Goal: Information Seeking & Learning: Learn about a topic

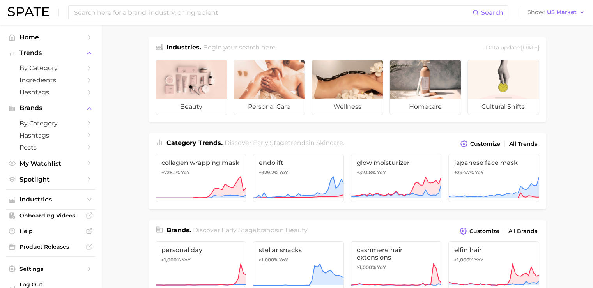
click at [103, 18] on input at bounding box center [272, 12] width 399 height 13
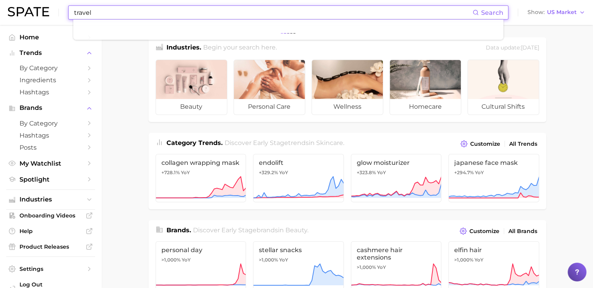
type input "travel"
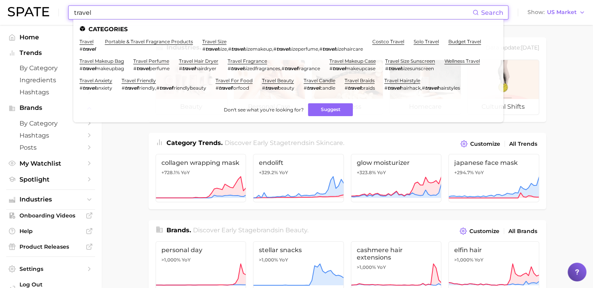
click at [497, 12] on span "Search" at bounding box center [492, 12] width 22 height 7
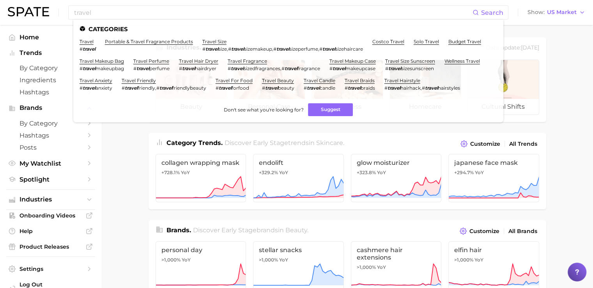
click at [209, 41] on link "travel size" at bounding box center [214, 42] width 24 height 6
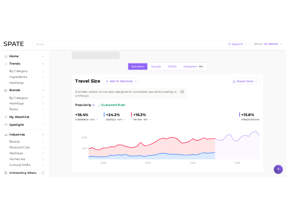
scroll to position [10, 0]
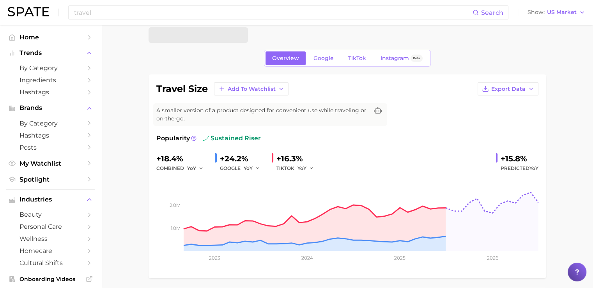
click at [494, 84] on button "Export Data" at bounding box center [507, 88] width 61 height 13
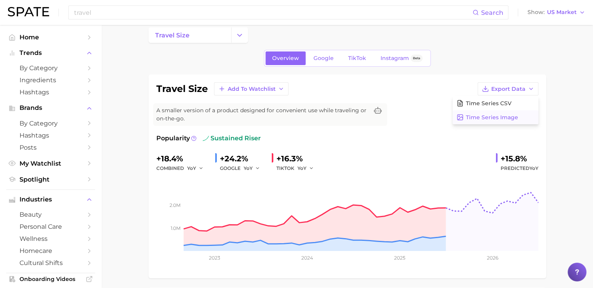
click at [481, 114] on span "Time Series Image" at bounding box center [492, 117] width 52 height 7
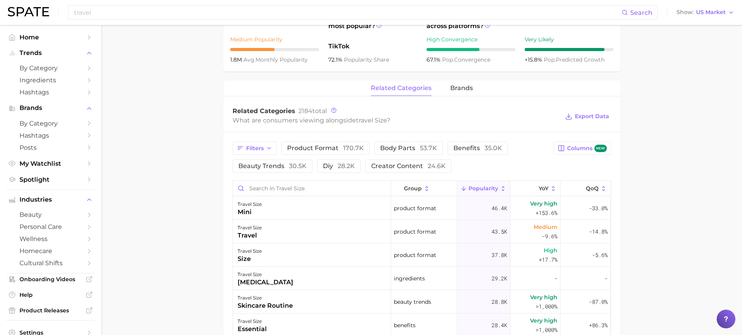
scroll to position [307, 0]
click at [296, 165] on span "30.5k" at bounding box center [298, 165] width 18 height 7
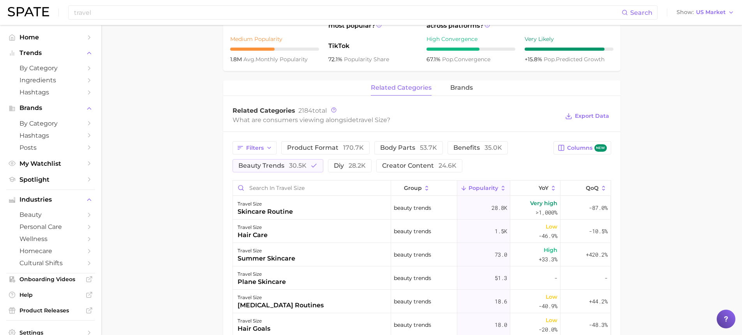
click at [268, 150] on icon "button" at bounding box center [269, 148] width 6 height 6
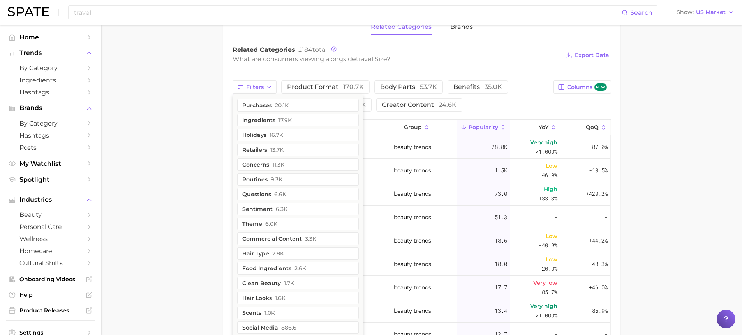
scroll to position [368, 0]
click at [260, 164] on button "concerns 11.3k" at bounding box center [298, 164] width 122 height 12
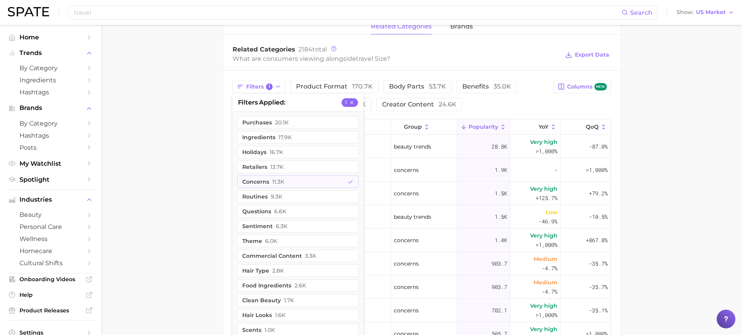
click at [188, 207] on main "travel size Overview Google TikTok Instagram Beta travel size Add to Watchlist …" at bounding box center [421, 79] width 641 height 845
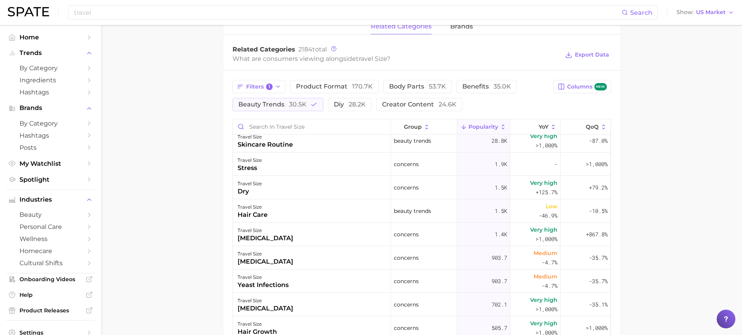
scroll to position [0, 0]
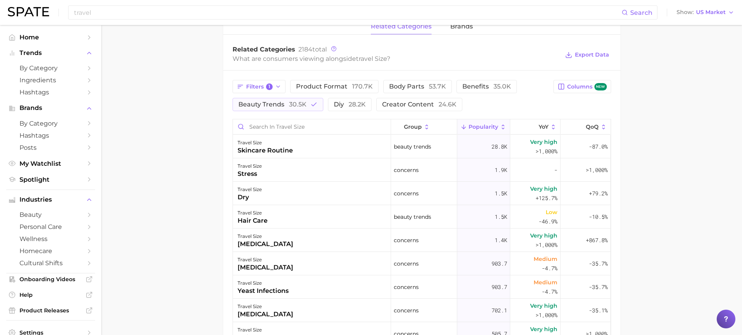
click at [535, 121] on button "YoY" at bounding box center [536, 126] width 50 height 15
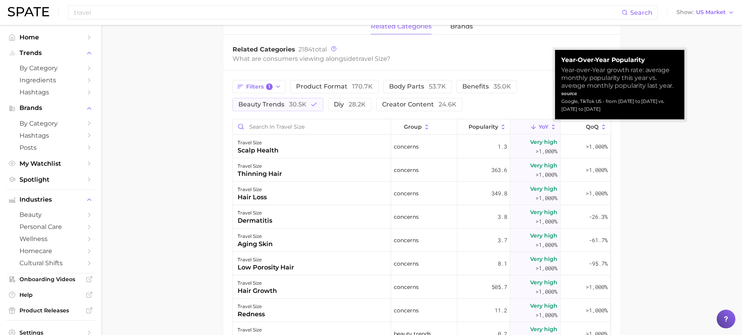
click at [598, 53] on main "travel size Overview Google TikTok Instagram Beta travel size Add to Watchlist …" at bounding box center [421, 79] width 641 height 845
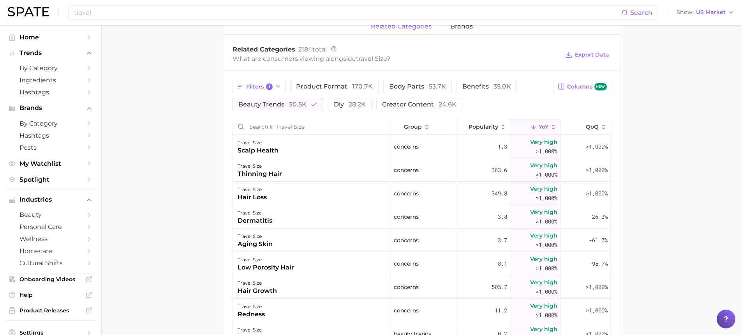
drag, startPoint x: 235, startPoint y: 147, endPoint x: 378, endPoint y: 142, distance: 143.1
click at [378, 142] on div "travel size scalp health" at bounding box center [312, 146] width 158 height 23
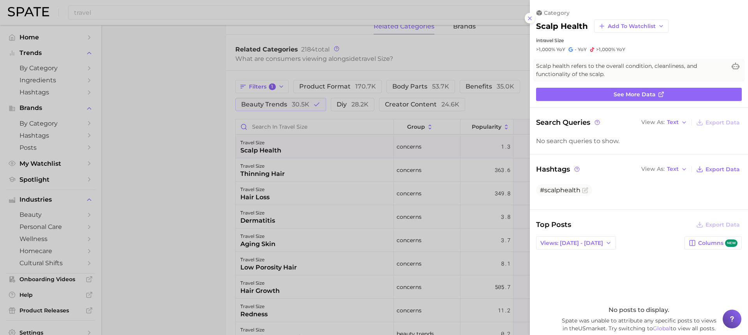
click at [196, 195] on div at bounding box center [374, 167] width 748 height 335
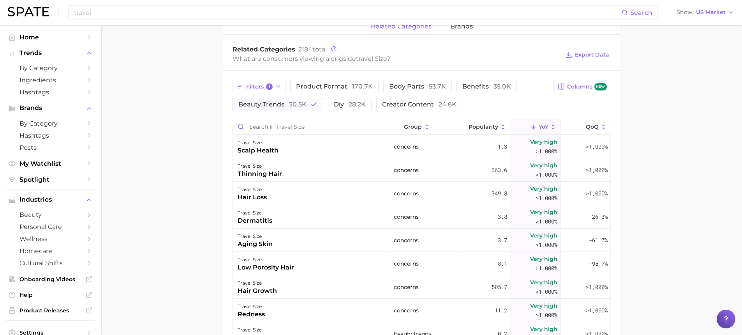
click at [254, 153] on div "scalp health" at bounding box center [258, 150] width 41 height 9
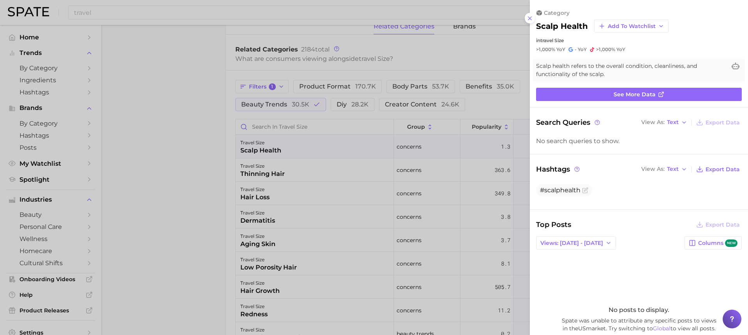
click at [591, 95] on link "See more data" at bounding box center [639, 94] width 206 height 13
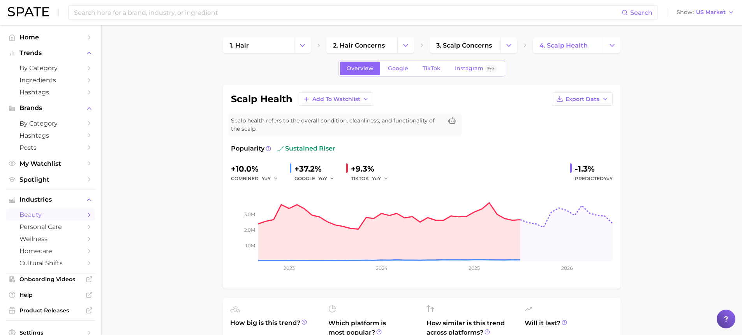
click at [429, 69] on span "TikTok" at bounding box center [432, 68] width 18 height 7
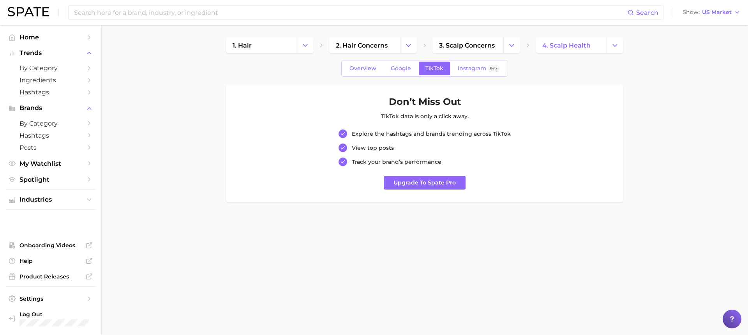
click at [362, 70] on span "Overview" at bounding box center [363, 68] width 27 height 7
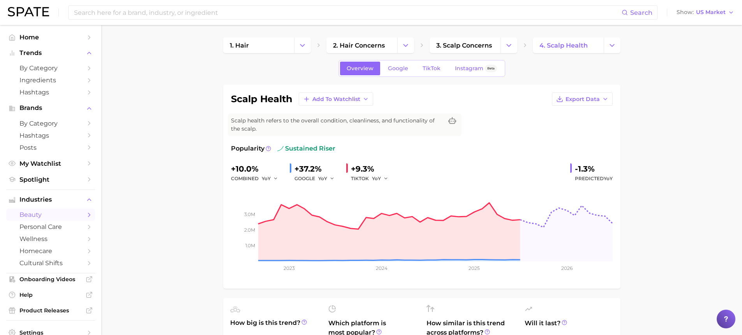
type input "travel"
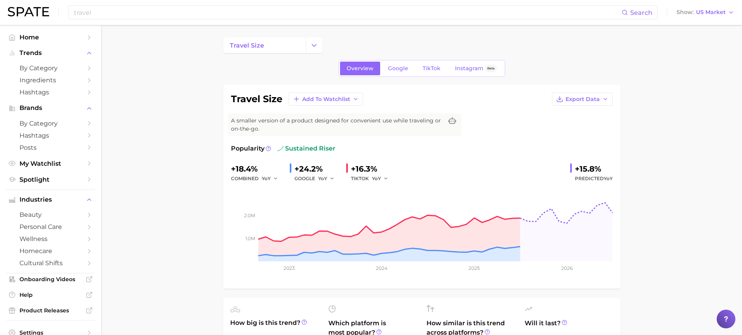
scroll to position [368, 0]
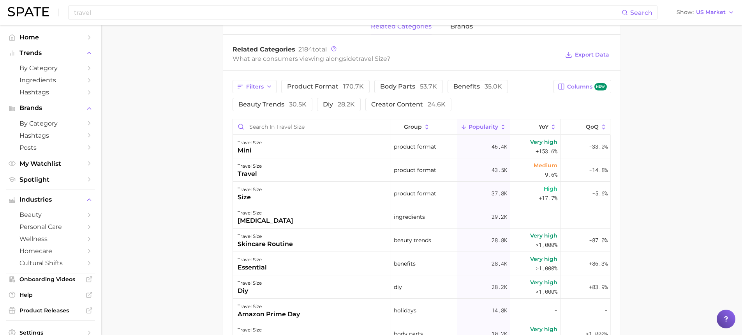
click at [259, 87] on span "Filters" at bounding box center [255, 86] width 18 height 7
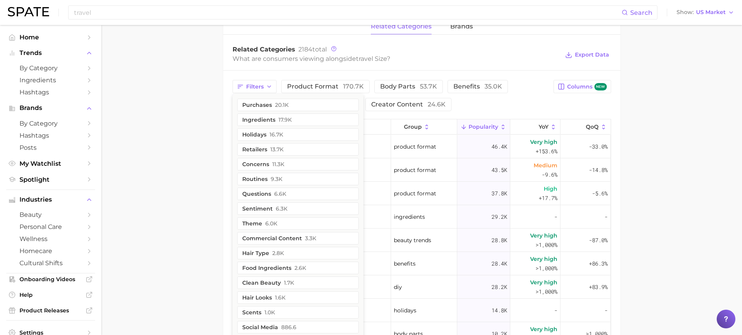
click at [263, 163] on button "concerns 11.3k" at bounding box center [298, 164] width 122 height 12
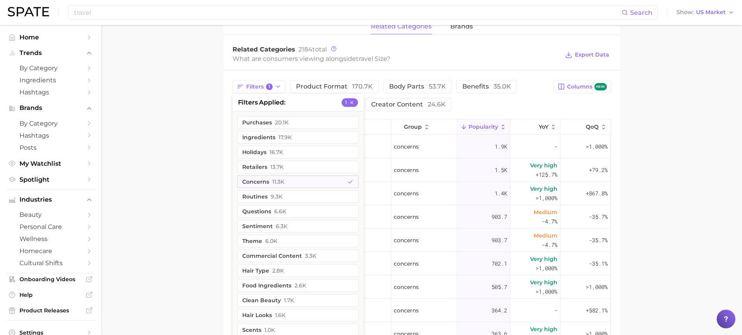
click at [196, 171] on main "travel size Overview Google TikTok Instagram Beta travel size Add to Watchlist …" at bounding box center [421, 79] width 641 height 845
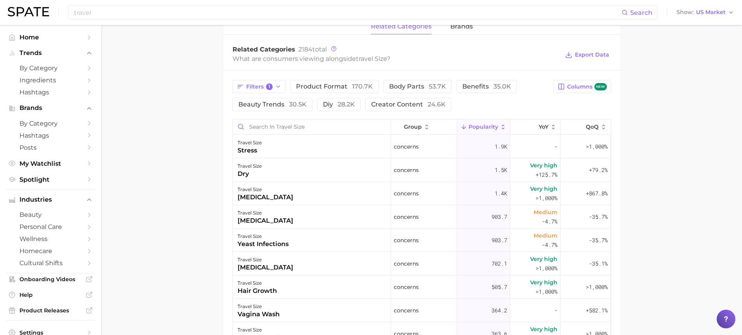
click at [539, 125] on span "YoY" at bounding box center [544, 127] width 10 height 6
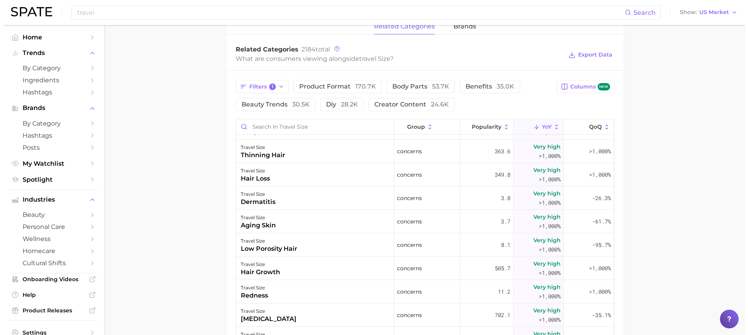
scroll to position [44, 0]
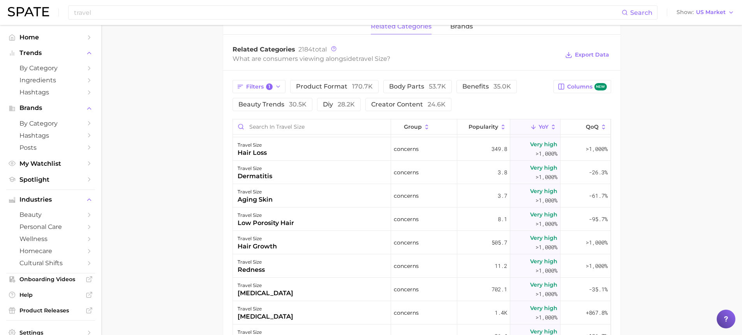
click at [249, 269] on div "redness" at bounding box center [251, 269] width 27 height 9
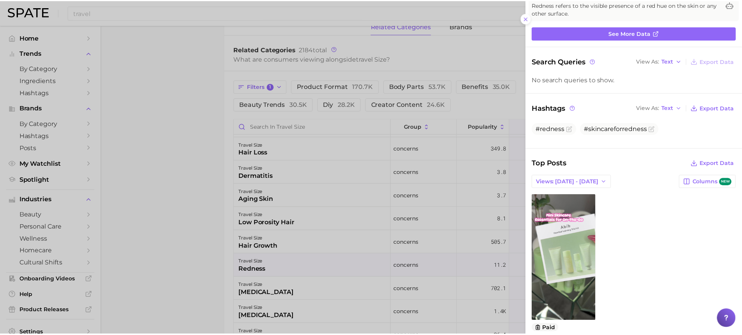
scroll to position [85, 0]
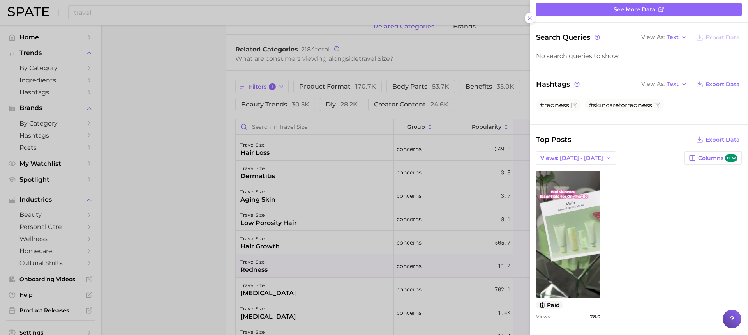
click at [562, 237] on link "view post on TikTok" at bounding box center [568, 234] width 64 height 127
click at [176, 210] on div at bounding box center [374, 167] width 748 height 335
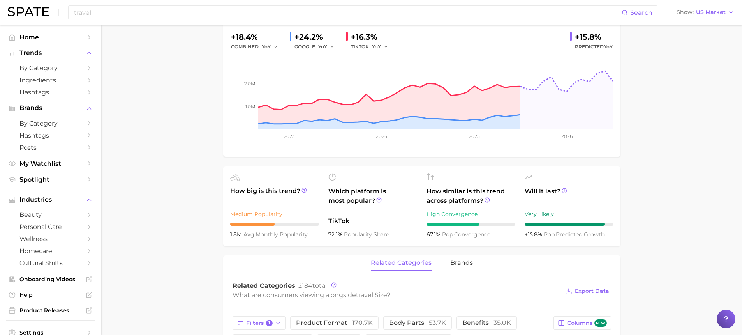
scroll to position [0, 0]
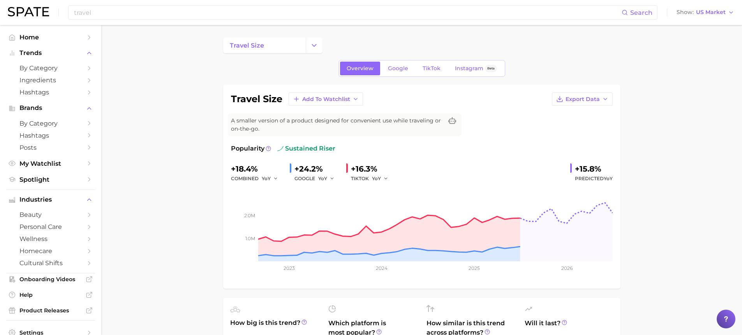
click at [312, 43] on icon "Change Category" at bounding box center [314, 45] width 8 height 8
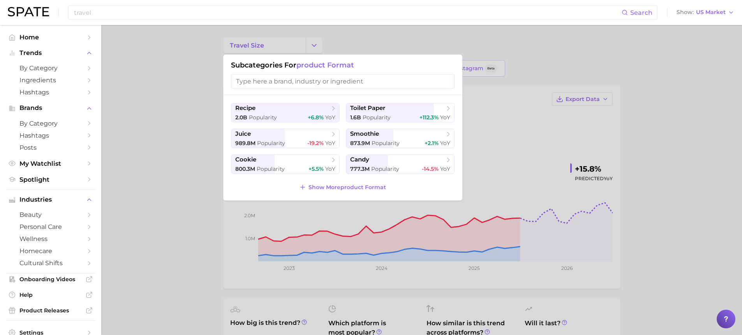
click at [299, 78] on input "search" at bounding box center [343, 81] width 224 height 14
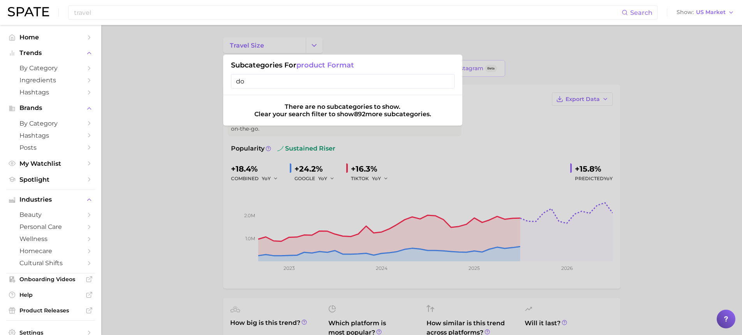
type input "d"
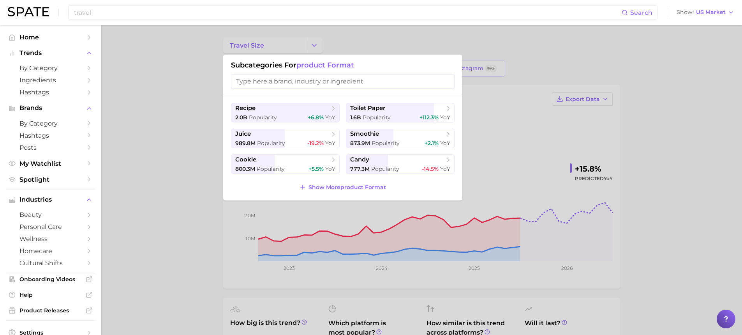
click at [136, 215] on div at bounding box center [371, 167] width 742 height 335
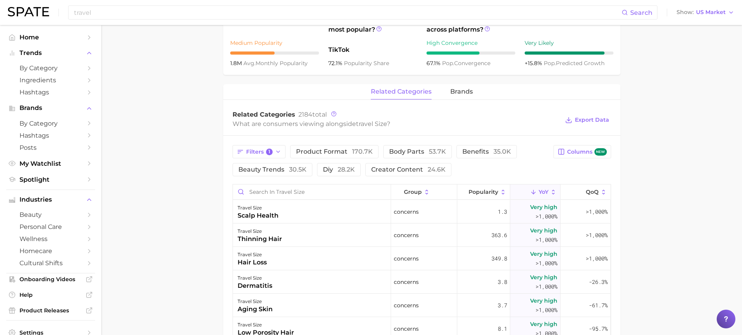
scroll to position [316, 0]
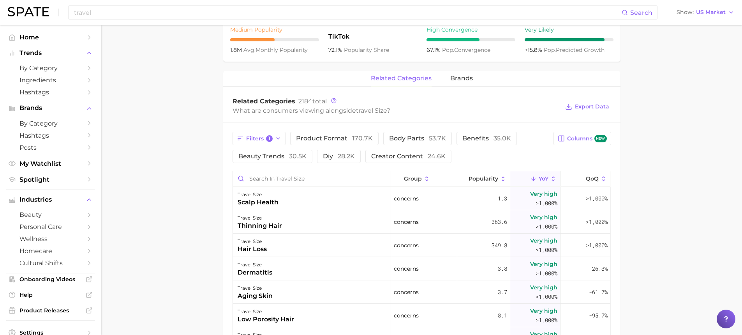
click at [258, 161] on button "beauty trends 30.5k" at bounding box center [273, 156] width 80 height 13
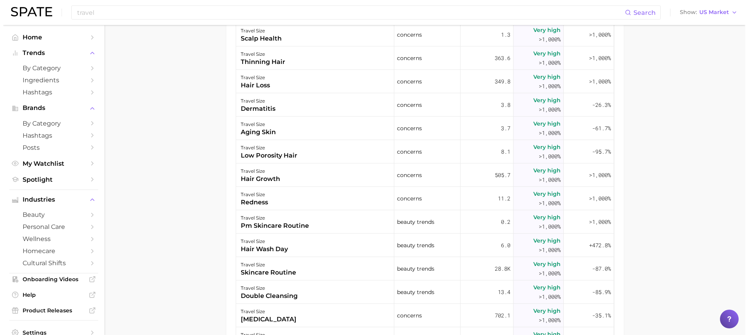
scroll to position [482, 0]
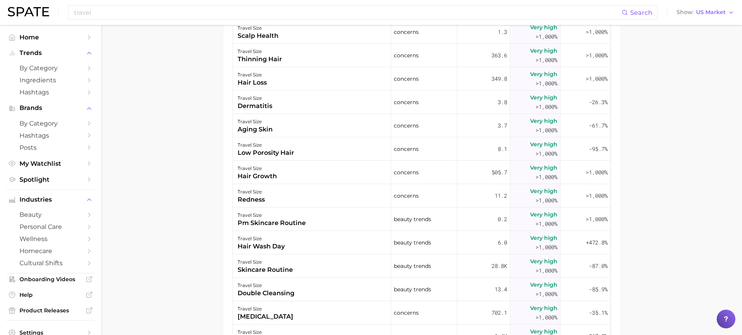
click at [278, 284] on div "travel size" at bounding box center [266, 285] width 57 height 9
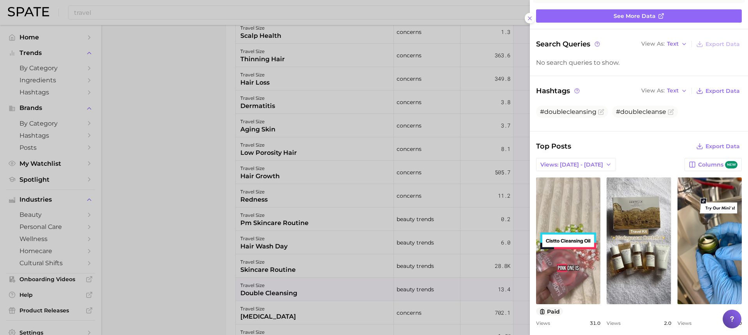
scroll to position [93, 0]
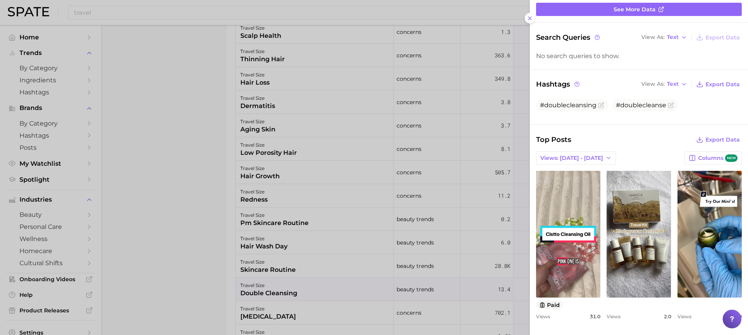
click at [598, 211] on link "view post on TikTok" at bounding box center [639, 234] width 64 height 127
click at [582, 155] on span "Views: [DATE] - [DATE]" at bounding box center [572, 158] width 63 height 7
click at [572, 183] on span "Total Views" at bounding box center [556, 186] width 32 height 7
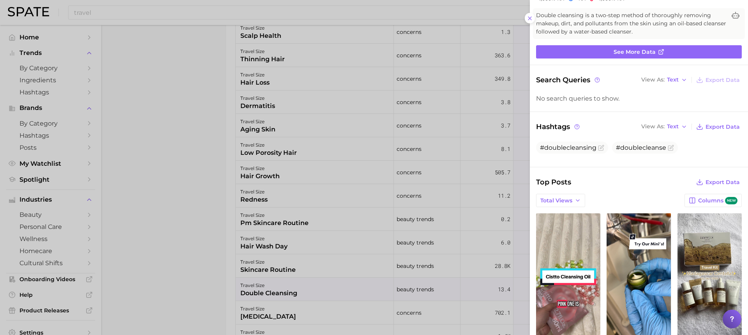
scroll to position [0, 0]
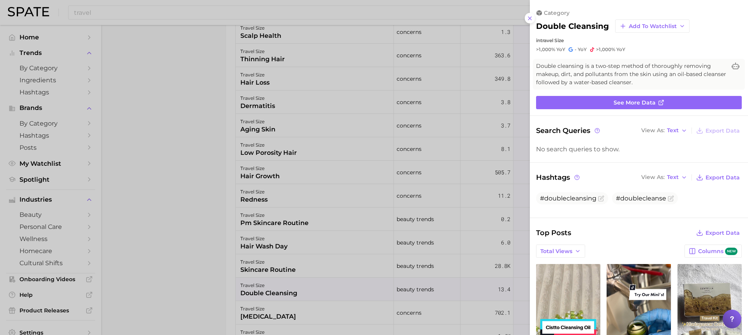
click at [583, 104] on link "See more data" at bounding box center [639, 102] width 206 height 13
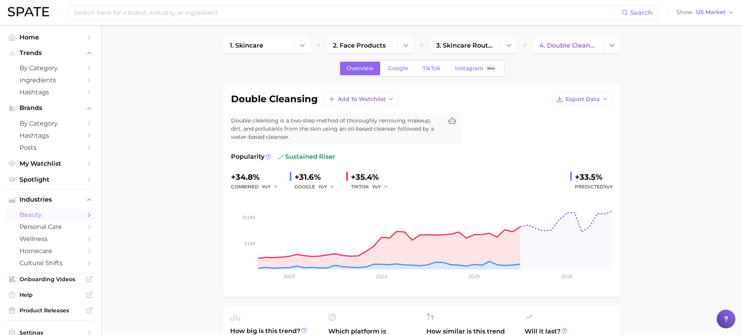
click at [423, 71] on span "TikTok" at bounding box center [432, 68] width 18 height 7
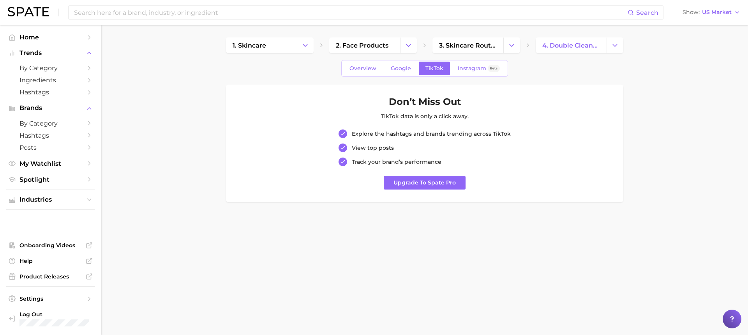
click at [376, 62] on link "Overview" at bounding box center [363, 69] width 40 height 14
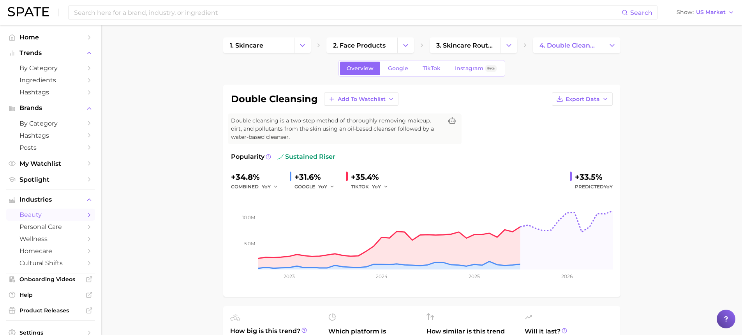
type input "travel"
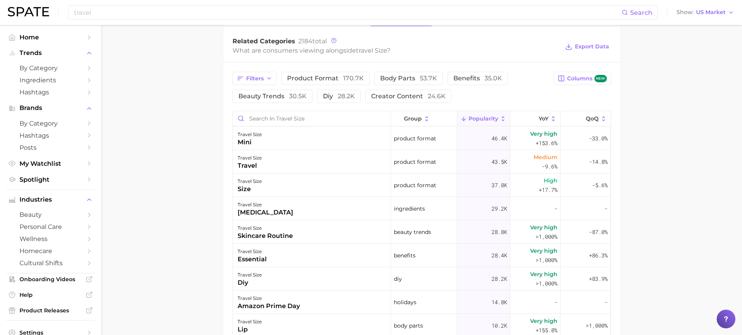
scroll to position [376, 0]
click at [283, 99] on span "beauty trends 30.5k" at bounding box center [273, 96] width 68 height 6
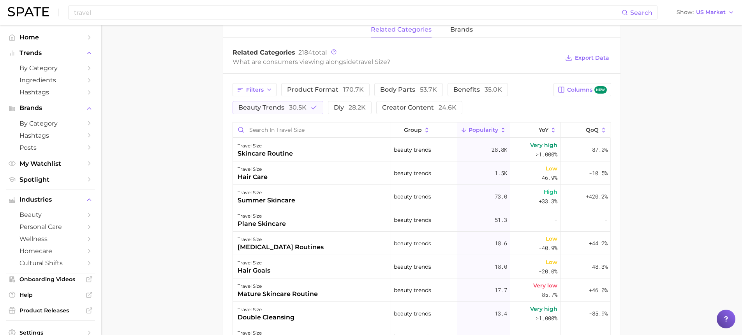
scroll to position [364, 0]
click at [484, 128] on span "Popularity" at bounding box center [484, 130] width 30 height 6
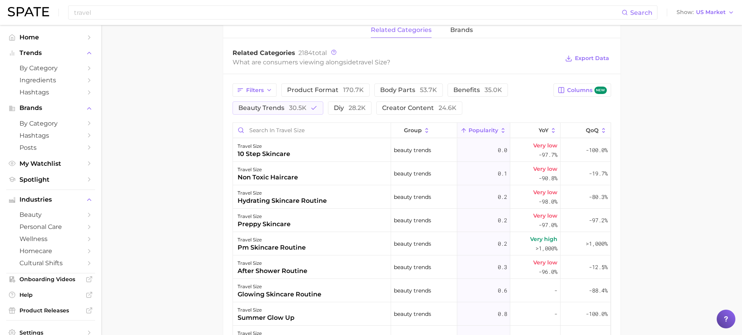
click at [262, 90] on span "Filters" at bounding box center [255, 90] width 18 height 7
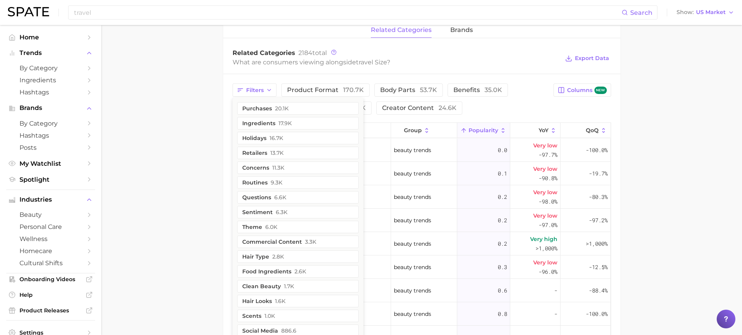
click at [265, 168] on button "concerns 11.3k" at bounding box center [298, 167] width 122 height 12
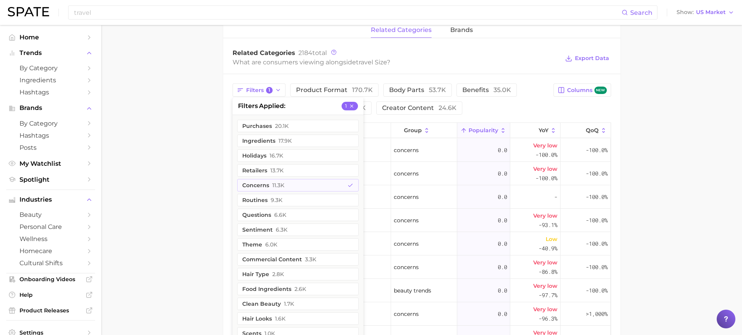
click at [181, 186] on main "travel size Overview Google TikTok Instagram Beta travel size Add to Watchlist …" at bounding box center [421, 83] width 641 height 845
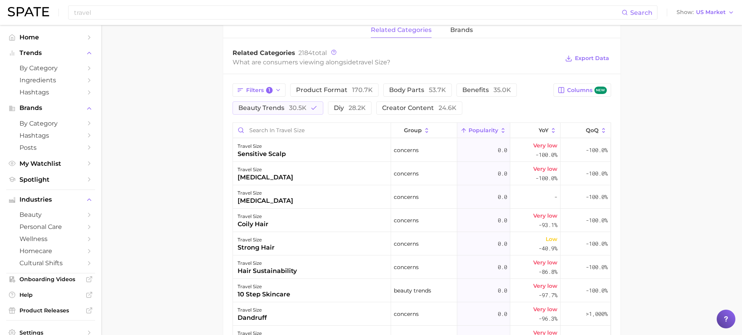
click at [464, 127] on button "Popularity" at bounding box center [484, 130] width 53 height 15
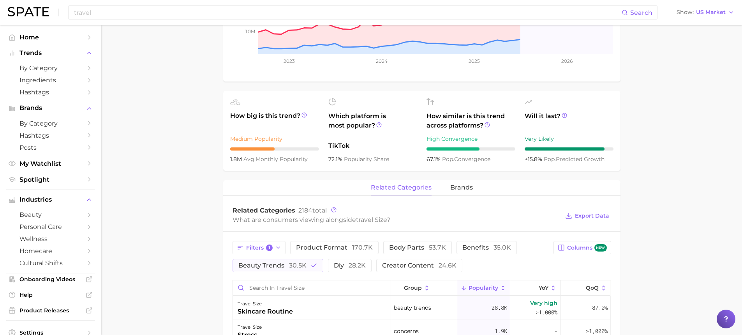
scroll to position [306, 0]
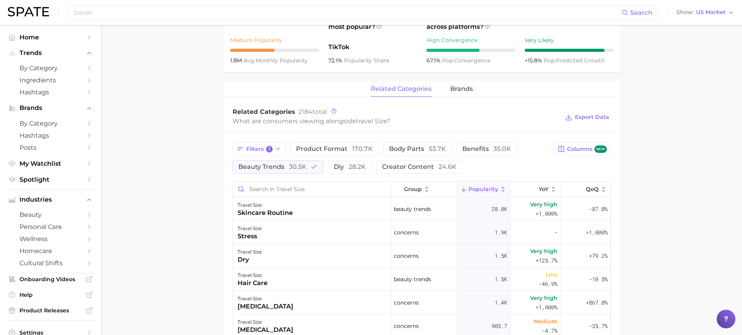
click at [256, 145] on button "Filters 1" at bounding box center [259, 148] width 53 height 13
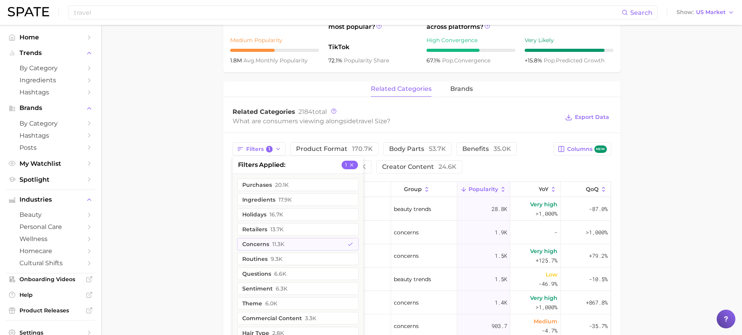
click at [262, 245] on button "concerns 11.3k" at bounding box center [298, 244] width 122 height 12
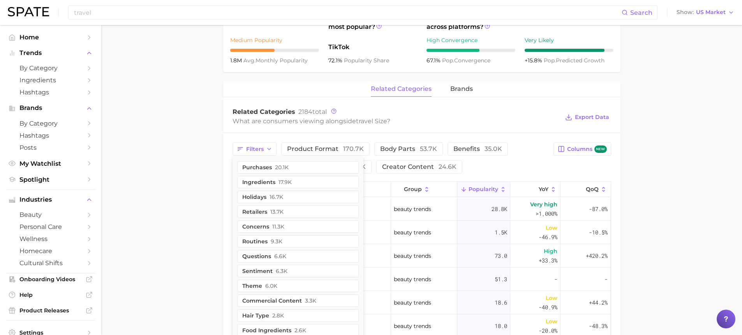
click at [203, 243] on main "travel size Overview Google TikTok Instagram Beta travel size Add to Watchlist …" at bounding box center [421, 141] width 641 height 845
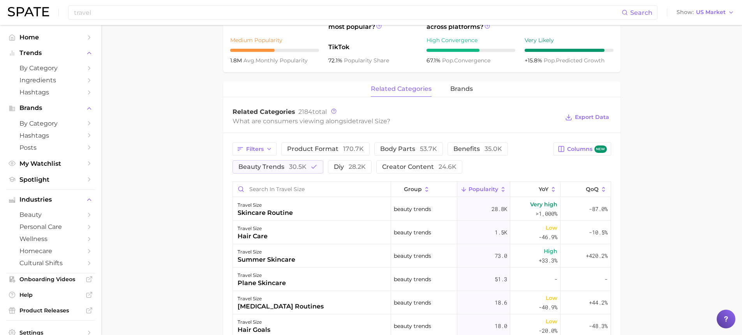
click at [263, 147] on span "Filters" at bounding box center [255, 149] width 18 height 7
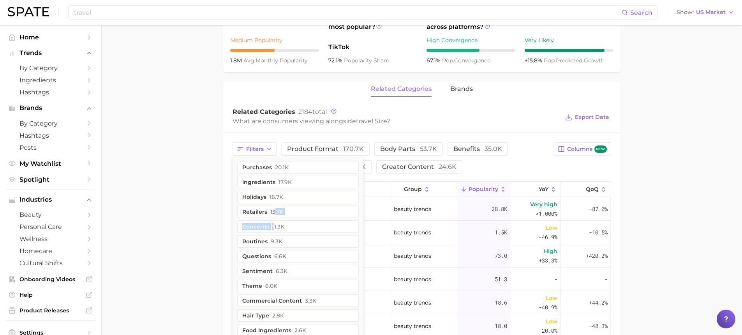
drag, startPoint x: 275, startPoint y: 219, endPoint x: 273, endPoint y: 223, distance: 5.1
drag, startPoint x: 273, startPoint y: 223, endPoint x: 247, endPoint y: 228, distance: 26.5
click at [247, 228] on button "concerns 11.3k" at bounding box center [298, 226] width 122 height 12
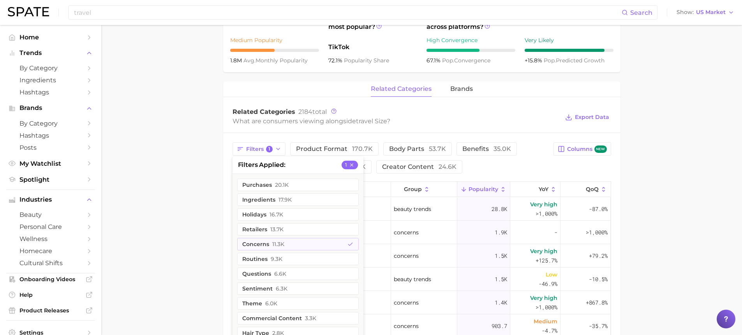
click at [186, 220] on main "travel size Overview Google TikTok Instagram Beta travel size Add to Watchlist …" at bounding box center [421, 141] width 641 height 845
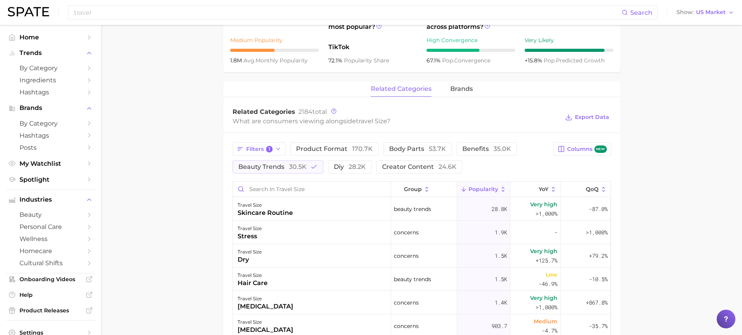
click at [251, 167] on span "beauty trends 30.5k" at bounding box center [273, 167] width 68 height 6
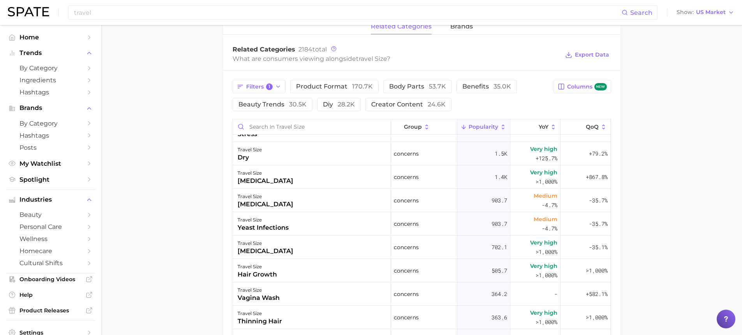
scroll to position [17, 0]
click at [490, 125] on span "Popularity" at bounding box center [484, 127] width 30 height 6
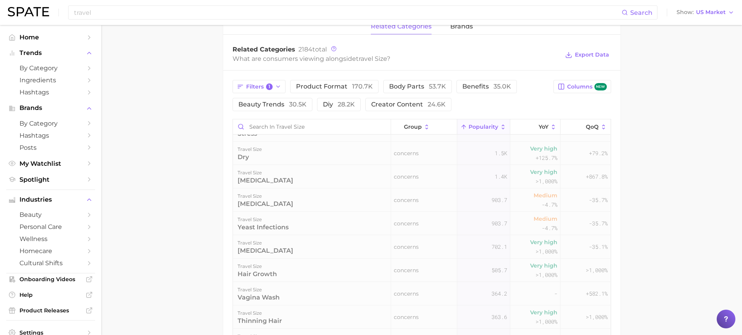
scroll to position [0, 0]
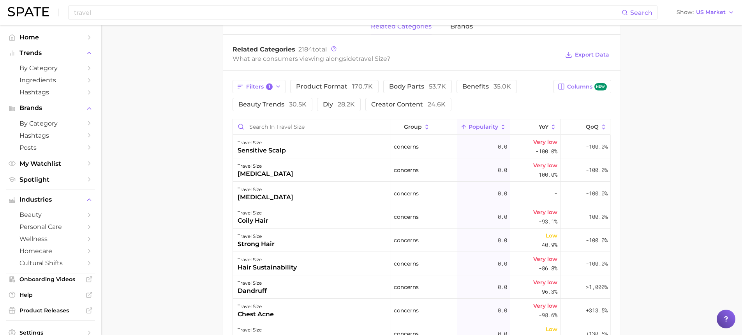
click at [490, 125] on span "Popularity" at bounding box center [484, 127] width 30 height 6
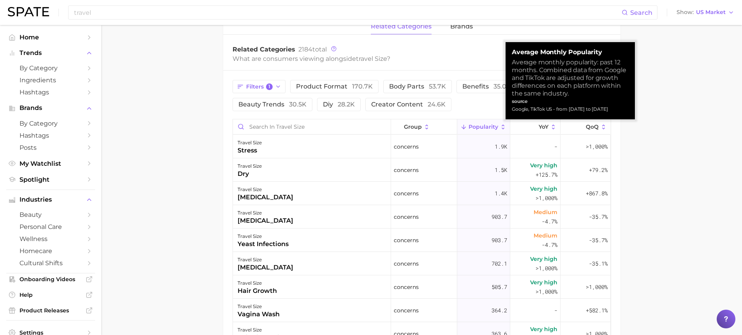
click at [476, 124] on span "Popularity" at bounding box center [484, 127] width 30 height 6
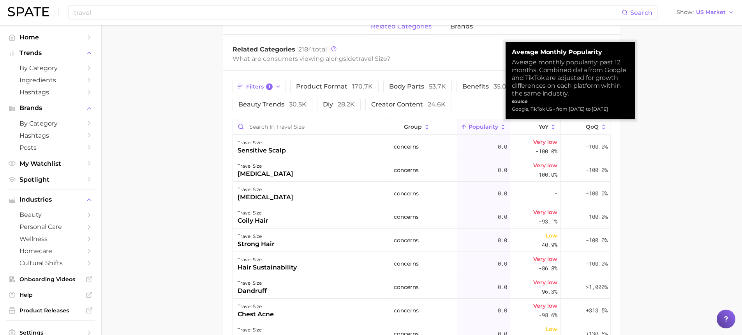
click at [530, 124] on icon at bounding box center [533, 127] width 7 height 7
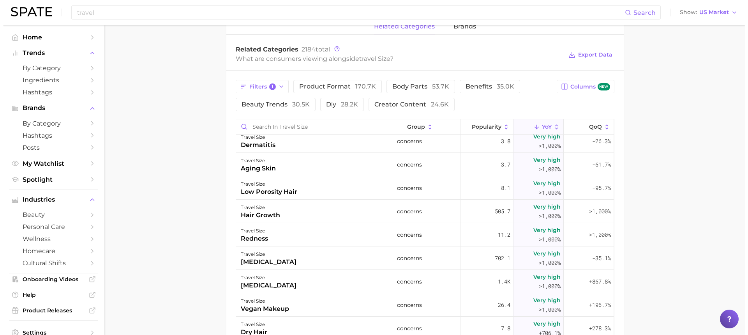
scroll to position [119, 0]
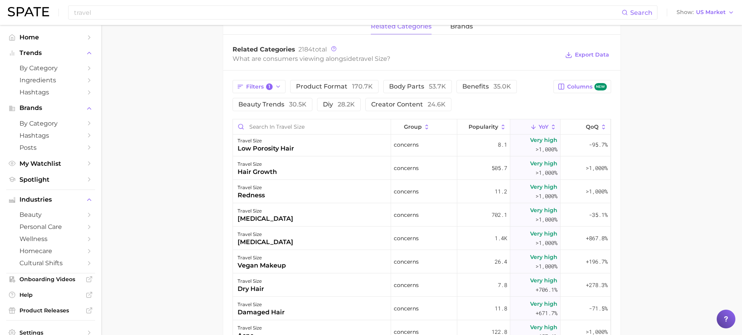
click at [256, 242] on div "[MEDICAL_DATA]" at bounding box center [266, 241] width 56 height 9
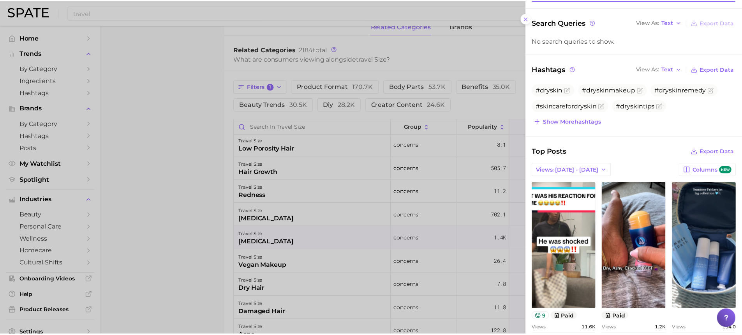
scroll to position [101, 0]
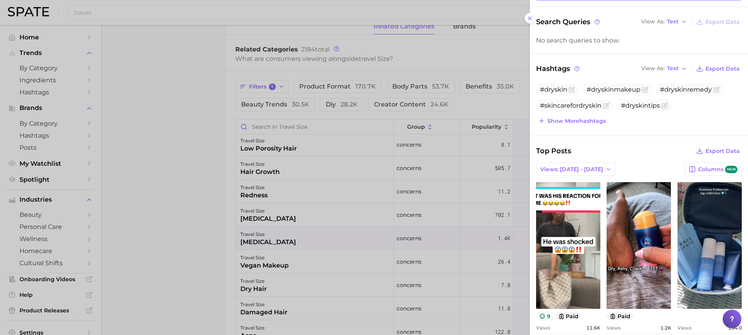
click at [598, 237] on link "view post on TikTok" at bounding box center [710, 245] width 64 height 127
click at [184, 174] on div at bounding box center [374, 167] width 748 height 335
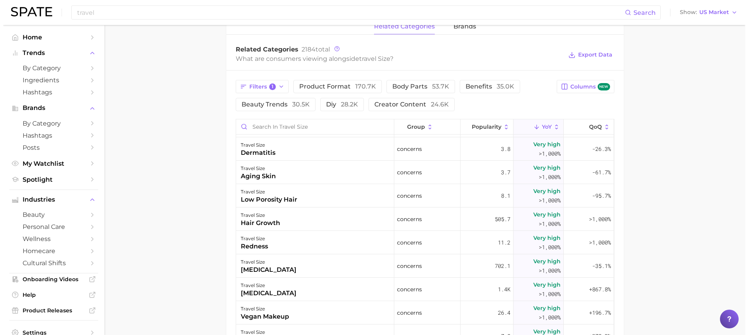
scroll to position [0, 0]
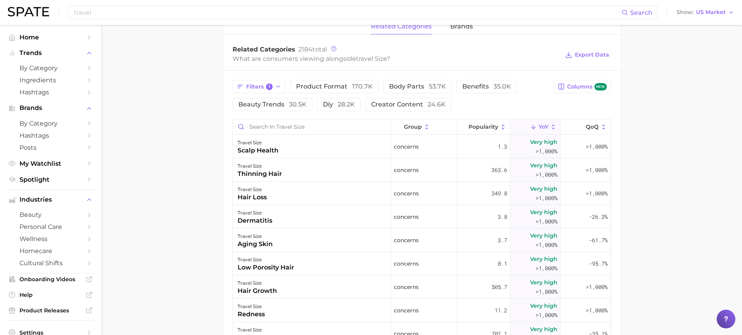
click at [267, 148] on div "scalp health" at bounding box center [258, 150] width 41 height 9
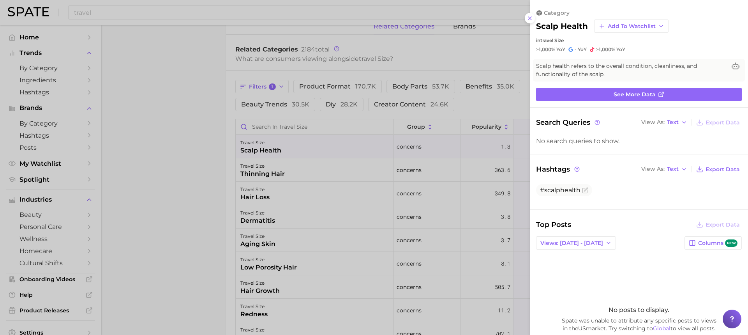
click at [596, 90] on link "See more data" at bounding box center [639, 94] width 206 height 13
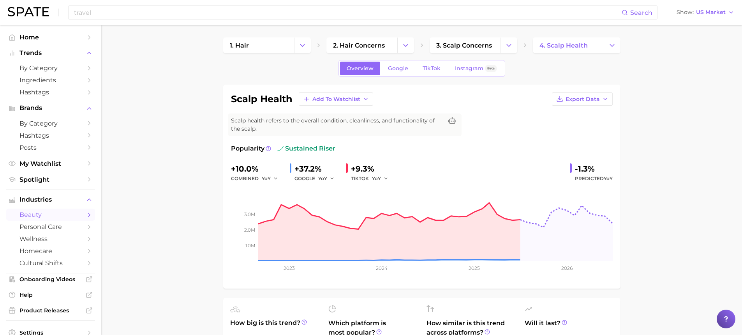
scroll to position [368, 0]
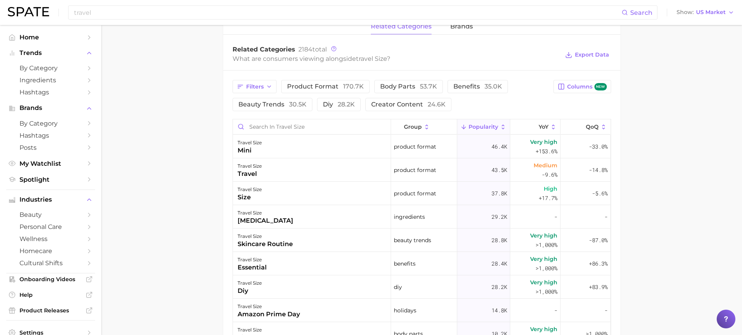
click at [539, 129] on span "YoY" at bounding box center [544, 127] width 10 height 6
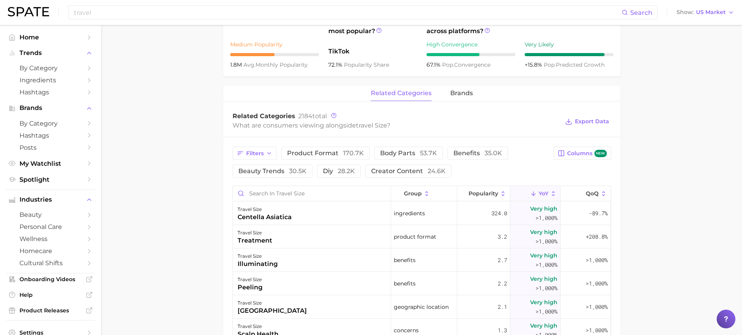
scroll to position [301, 0]
click at [530, 193] on icon at bounding box center [533, 194] width 7 height 7
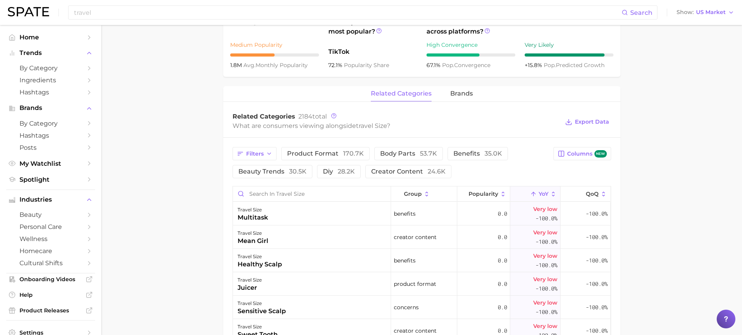
click at [267, 151] on icon "button" at bounding box center [269, 153] width 6 height 6
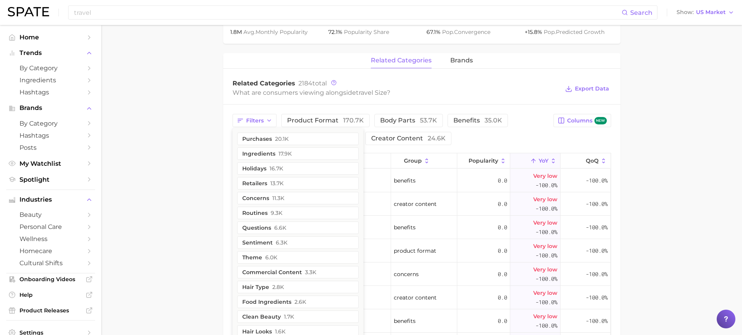
scroll to position [332, 0]
drag, startPoint x: 272, startPoint y: 194, endPoint x: 213, endPoint y: 126, distance: 89.8
click at [213, 126] on main "travel size Overview Google TikTok Instagram Beta travel size Add to Watchlist …" at bounding box center [421, 115] width 641 height 845
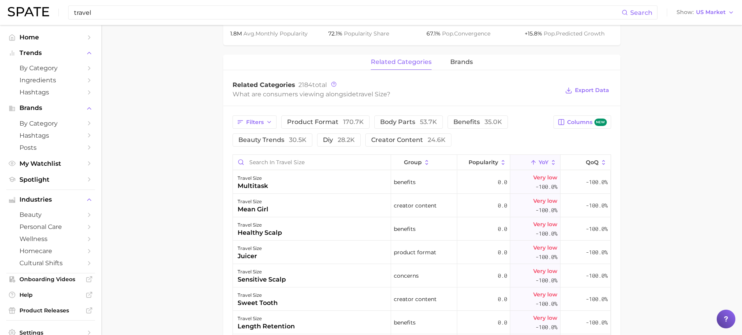
click at [147, 18] on input "travel" at bounding box center [347, 12] width 549 height 13
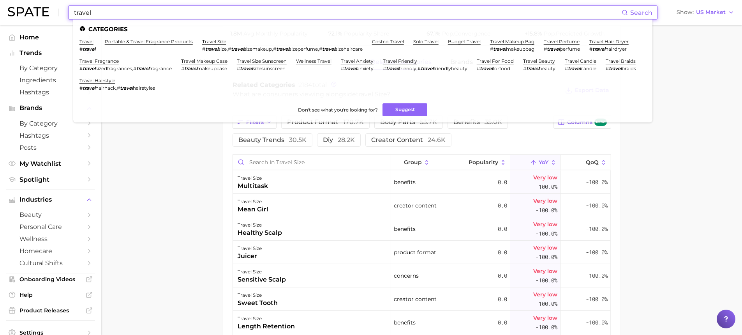
click at [147, 18] on input "travel" at bounding box center [347, 12] width 549 height 13
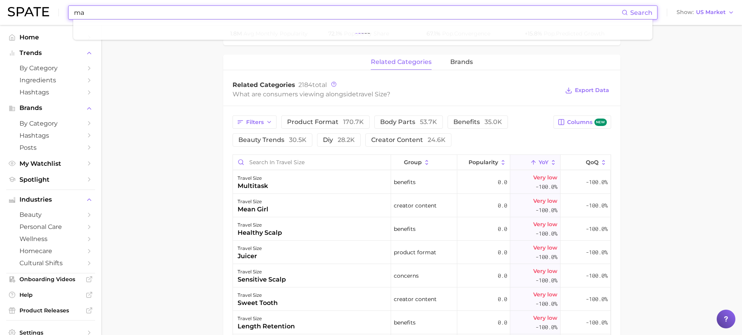
type input "m"
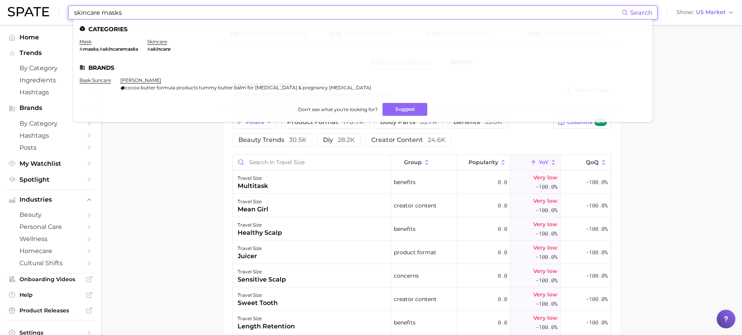
click at [118, 48] on em "skincaremasks" at bounding box center [119, 49] width 35 height 6
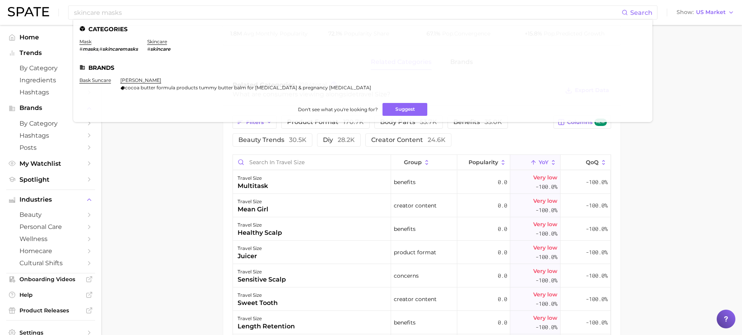
click at [86, 42] on link "mask" at bounding box center [86, 42] width 12 height 6
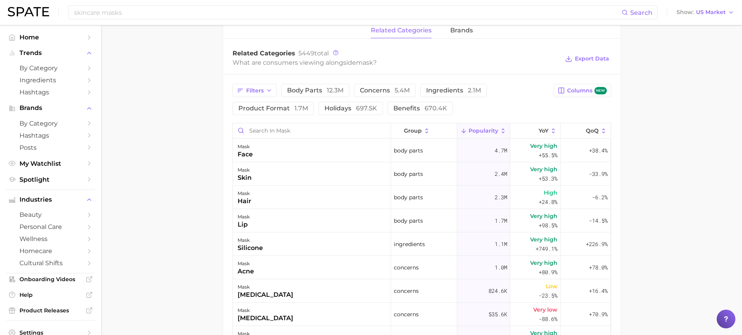
scroll to position [373, 0]
click at [272, 91] on icon "button" at bounding box center [269, 90] width 6 height 6
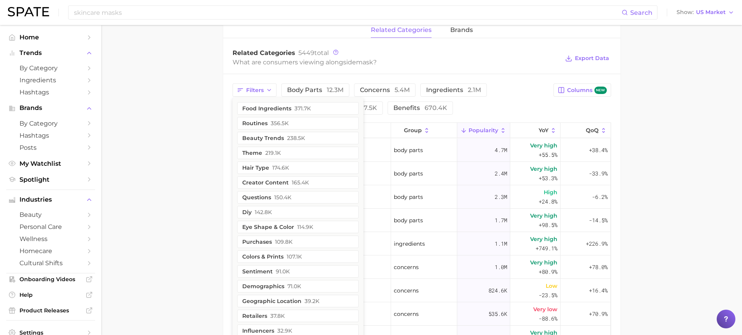
click at [264, 141] on button "beauty trends 238.5k" at bounding box center [298, 138] width 122 height 12
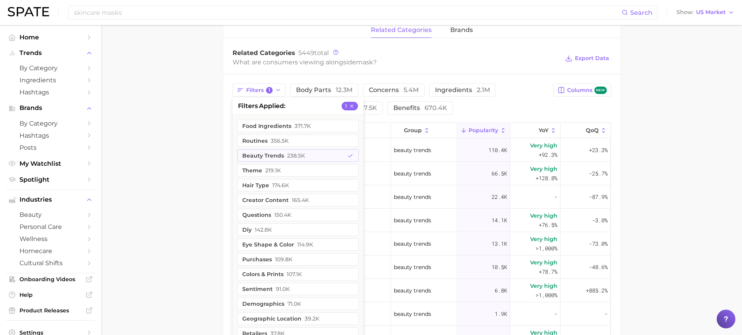
click at [207, 186] on main "mask Overview Google TikTok Instagram Beta mask Add to Watchlist Export Data A …" at bounding box center [421, 78] width 641 height 853
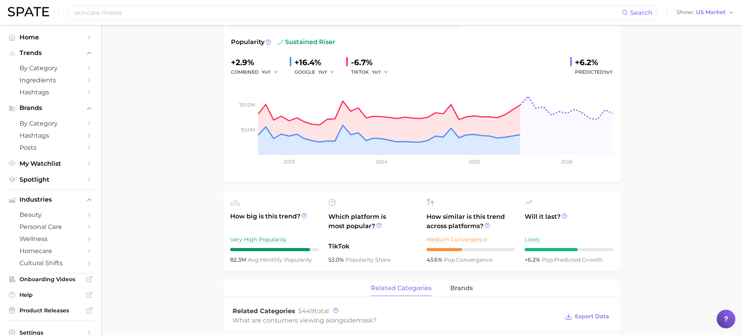
scroll to position [0, 0]
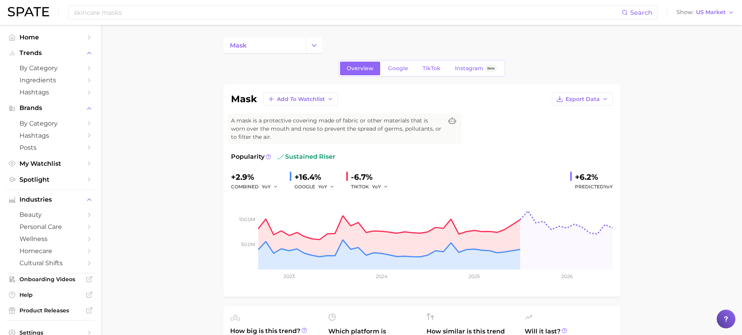
click at [242, 102] on h1 "mask" at bounding box center [244, 98] width 26 height 9
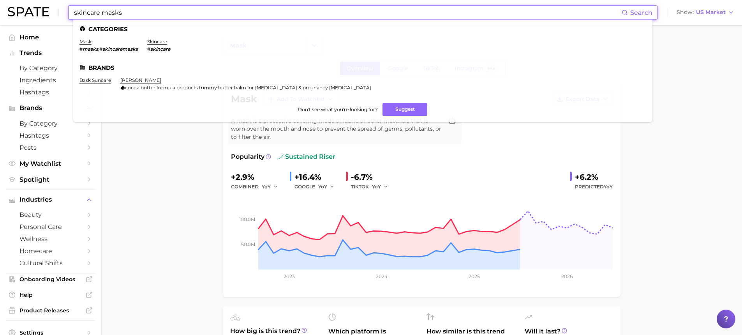
click at [149, 15] on input "skincare masks" at bounding box center [347, 12] width 549 height 13
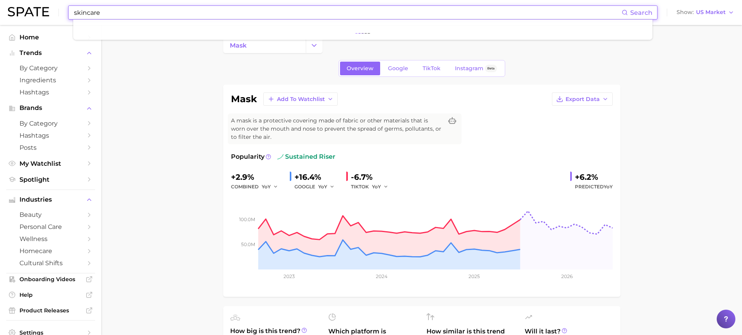
type input "skincare"
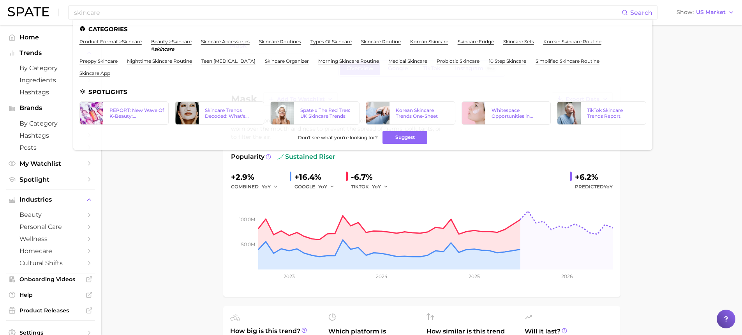
click at [135, 43] on link "product format > skincare" at bounding box center [111, 42] width 62 height 6
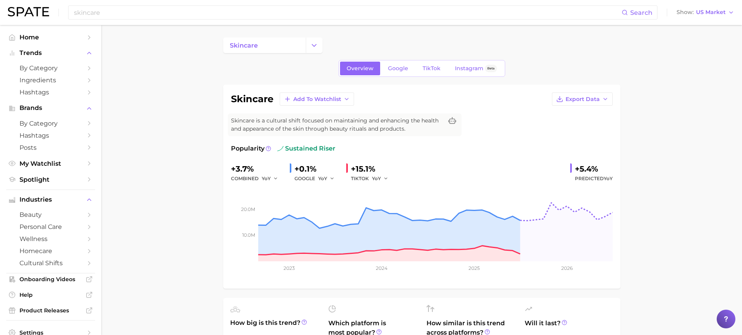
click at [314, 49] on button "Change Category" at bounding box center [314, 45] width 17 height 16
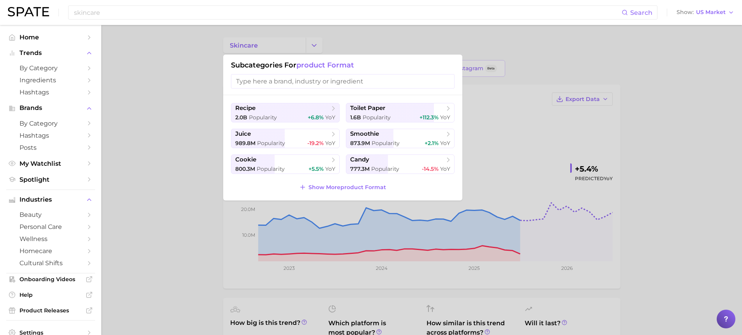
click at [201, 85] on div at bounding box center [371, 167] width 742 height 335
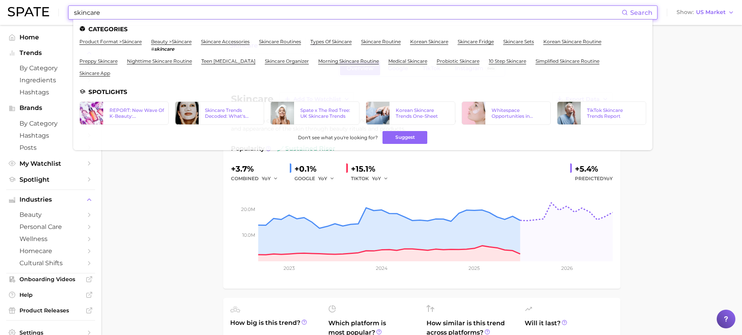
click at [143, 13] on input "skincare" at bounding box center [347, 12] width 549 height 13
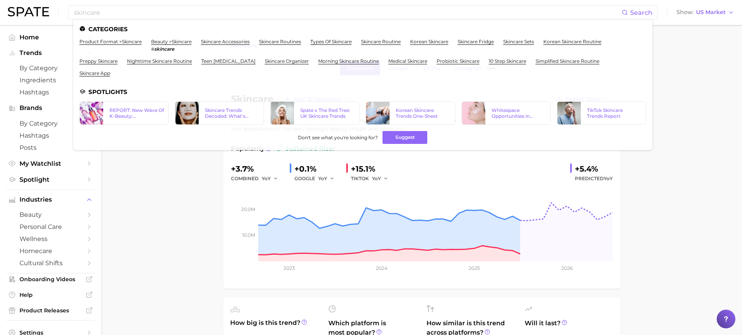
click at [168, 39] on link "beauty > skincare" at bounding box center [171, 42] width 41 height 6
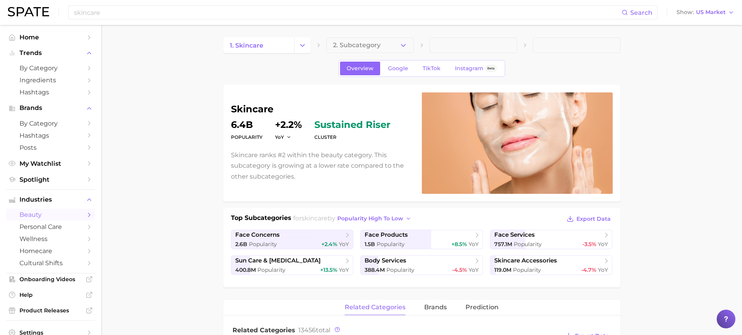
click at [399, 43] on icon "button" at bounding box center [403, 45] width 8 height 8
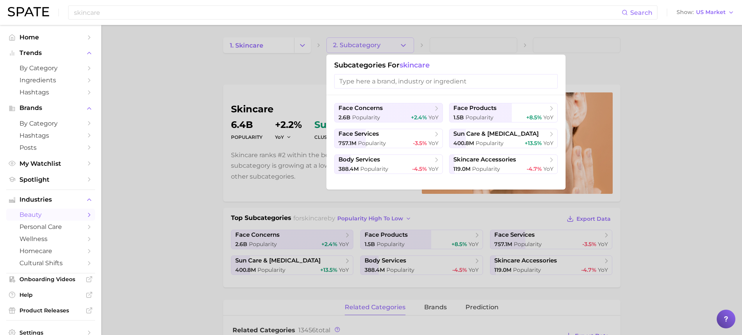
click at [486, 111] on span "face products" at bounding box center [475, 107] width 43 height 7
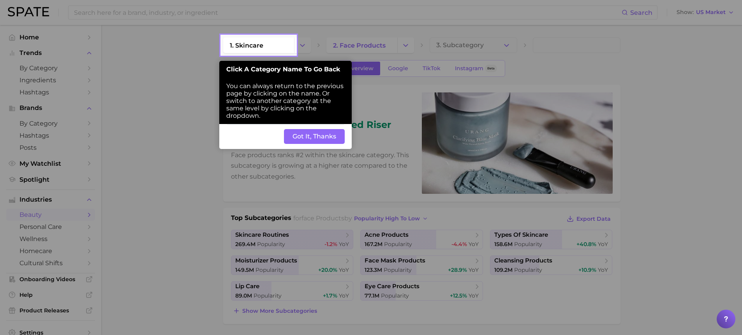
click at [293, 130] on button "Got It, Thanks" at bounding box center [314, 136] width 61 height 15
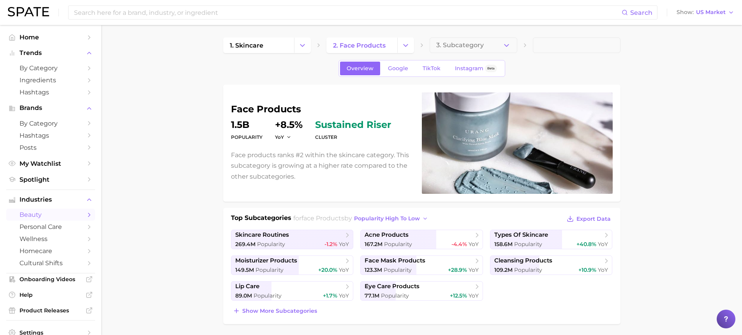
click at [485, 41] on button "3. Subcategory" at bounding box center [474, 45] width 88 height 16
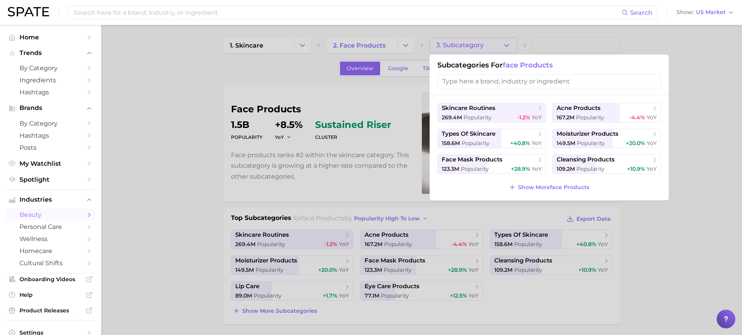
click at [522, 163] on span "face mask products" at bounding box center [489, 160] width 95 height 8
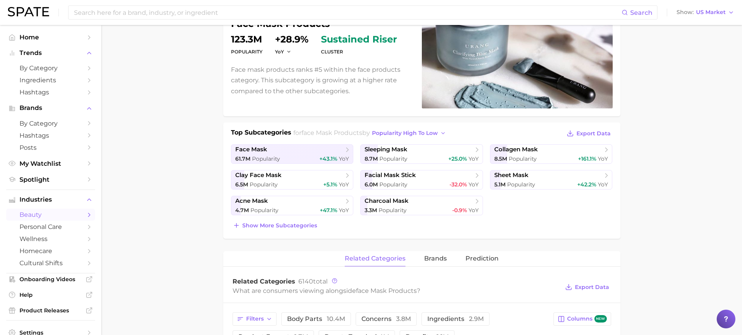
scroll to position [85, 0]
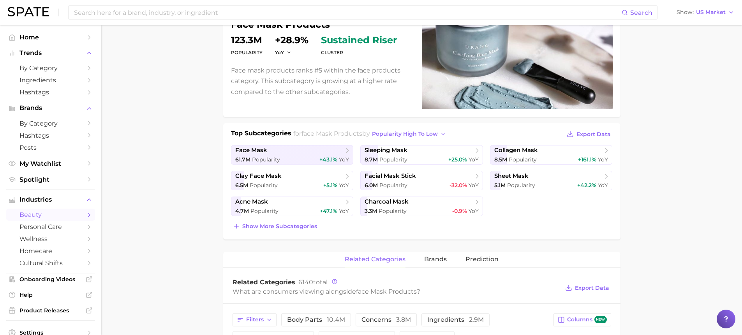
click at [321, 156] on span "+43.1%" at bounding box center [329, 159] width 18 height 7
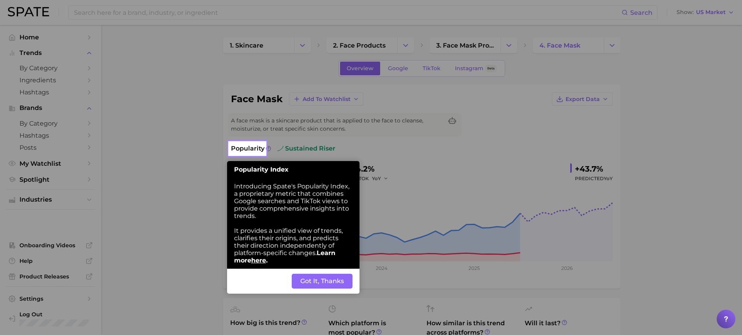
click at [326, 274] on button "Got It, Thanks" at bounding box center [322, 281] width 61 height 15
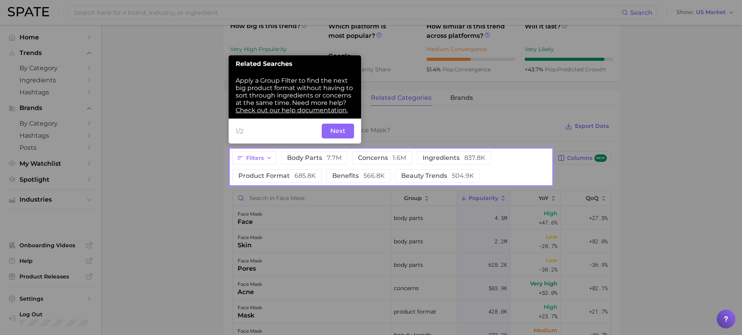
scroll to position [305, 0]
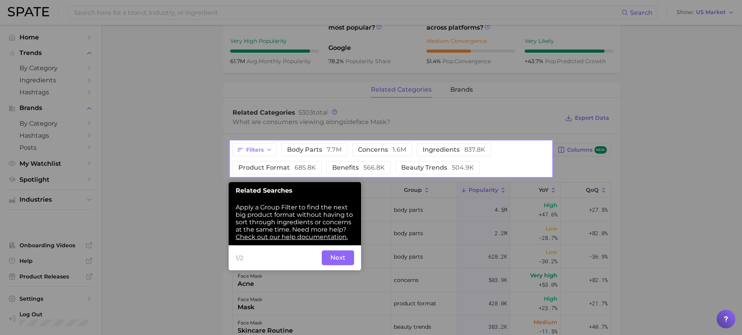
click at [335, 261] on button "Next" at bounding box center [338, 257] width 32 height 15
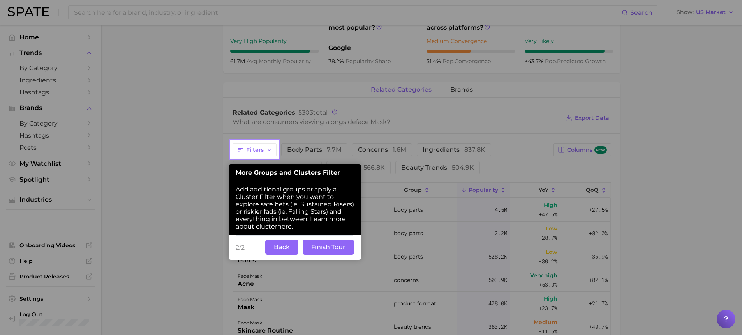
click at [272, 249] on button "Back" at bounding box center [281, 247] width 33 height 15
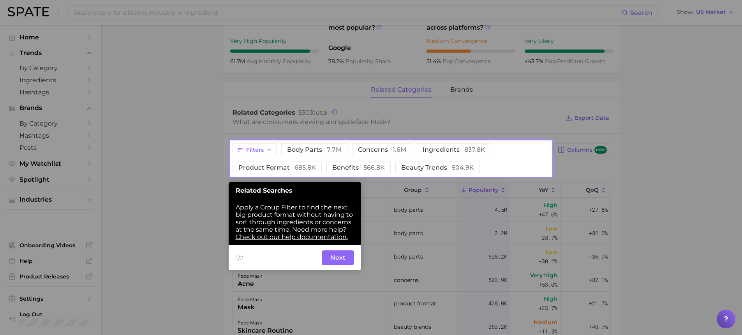
click at [329, 256] on button "Next" at bounding box center [338, 257] width 32 height 15
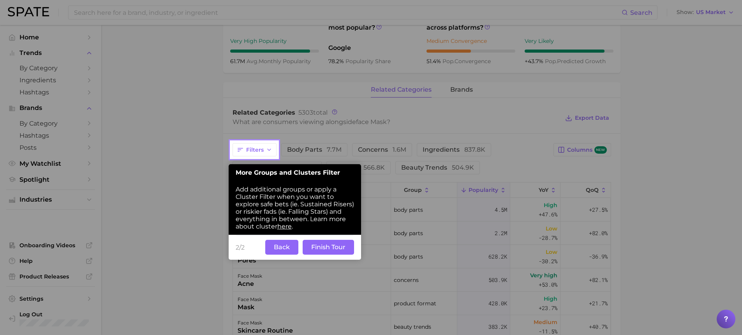
click at [330, 249] on button "Finish Tour" at bounding box center [328, 247] width 51 height 15
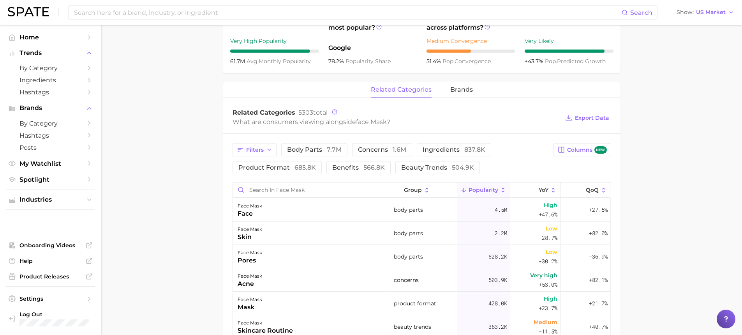
scroll to position [331, 0]
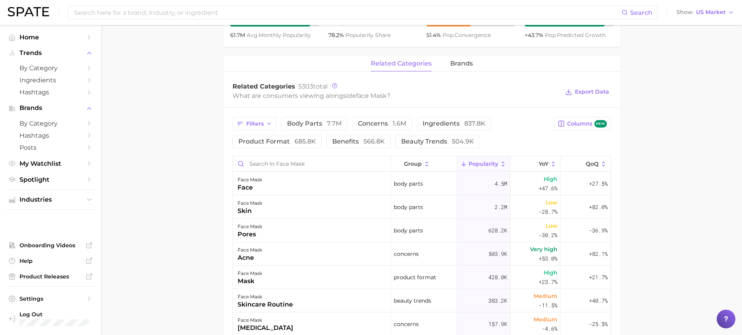
click at [247, 151] on div "Filters body parts 7.7m concerns 1.6m ingredients 837.8k product format 685.8k …" at bounding box center [422, 304] width 398 height 392
click at [246, 146] on button "product format 685.8k" at bounding box center [277, 141] width 89 height 13
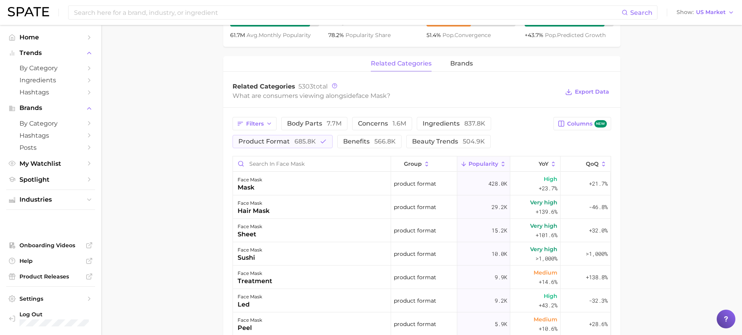
click at [246, 146] on button "product format 685.8k" at bounding box center [283, 141] width 100 height 13
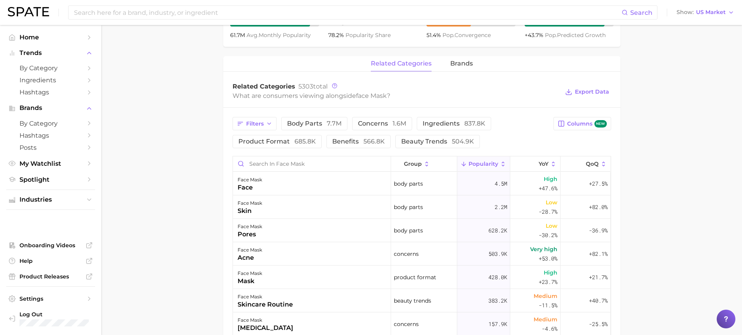
click at [413, 139] on span "beauty trends 504.9k" at bounding box center [437, 141] width 73 height 6
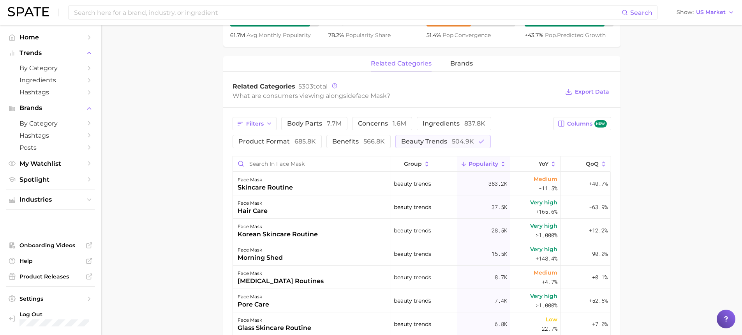
click at [413, 139] on span "beauty trends 504.9k" at bounding box center [437, 141] width 73 height 6
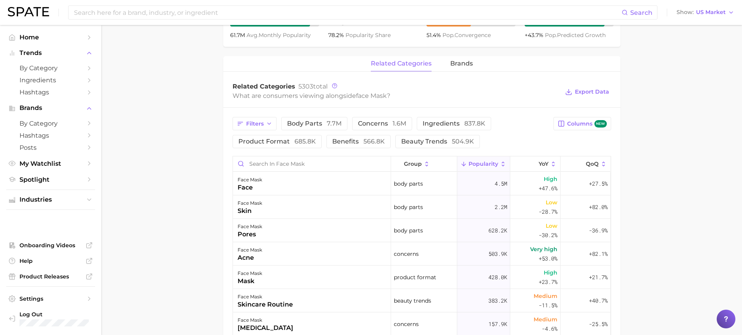
click at [273, 126] on button "Filters" at bounding box center [255, 123] width 44 height 13
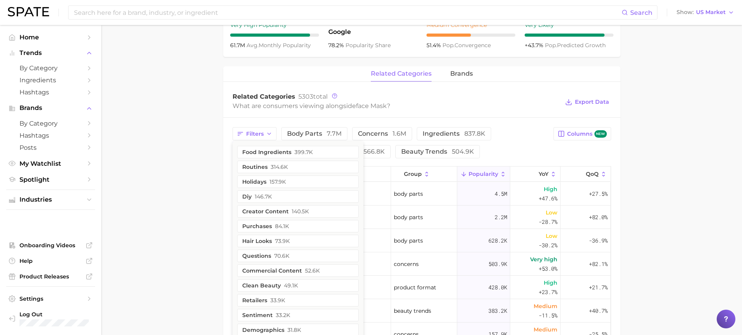
scroll to position [320, 0]
click at [441, 132] on span "ingredients 837.8k" at bounding box center [454, 134] width 63 height 6
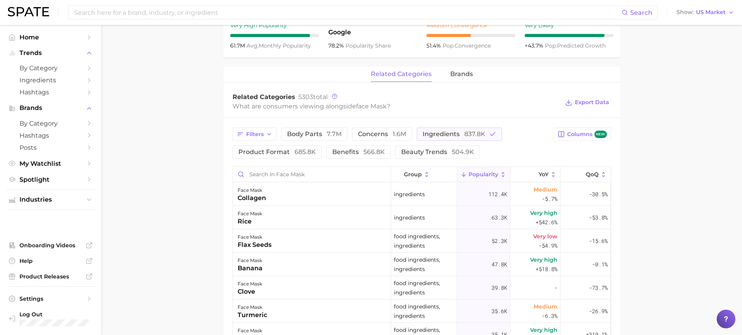
click at [441, 132] on span "ingredients 837.8k" at bounding box center [454, 134] width 63 height 6
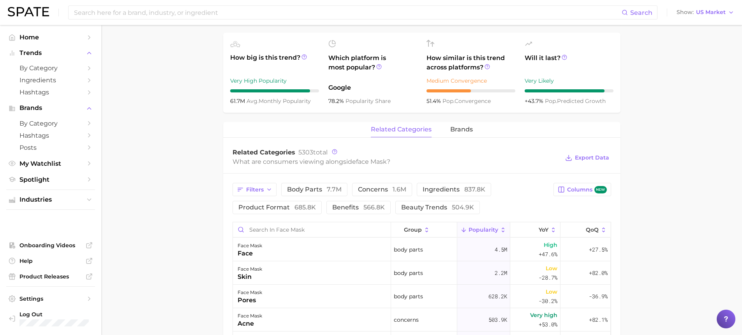
scroll to position [265, 0]
click at [261, 193] on button "Filters" at bounding box center [255, 189] width 44 height 13
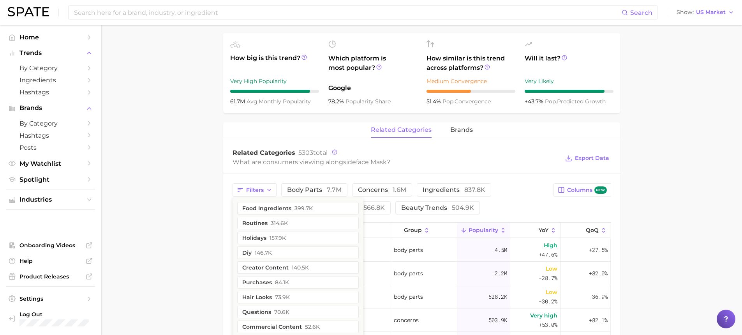
click at [204, 182] on main "1. skincare 2. face products 3. face mask products 4. face mask Overview Google…" at bounding box center [421, 182] width 641 height 845
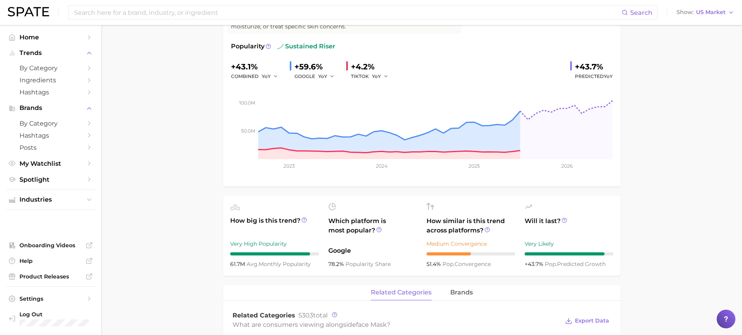
scroll to position [0, 0]
